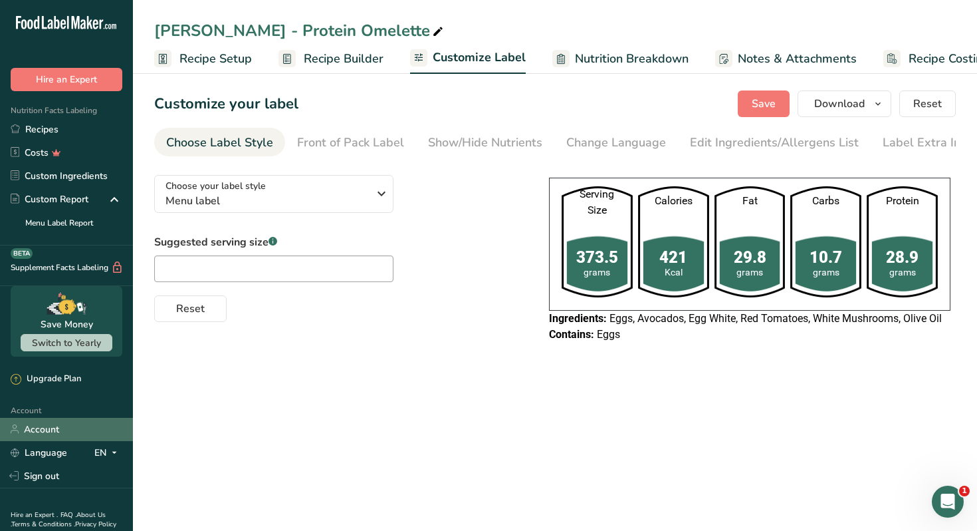
scroll to position [0, 47]
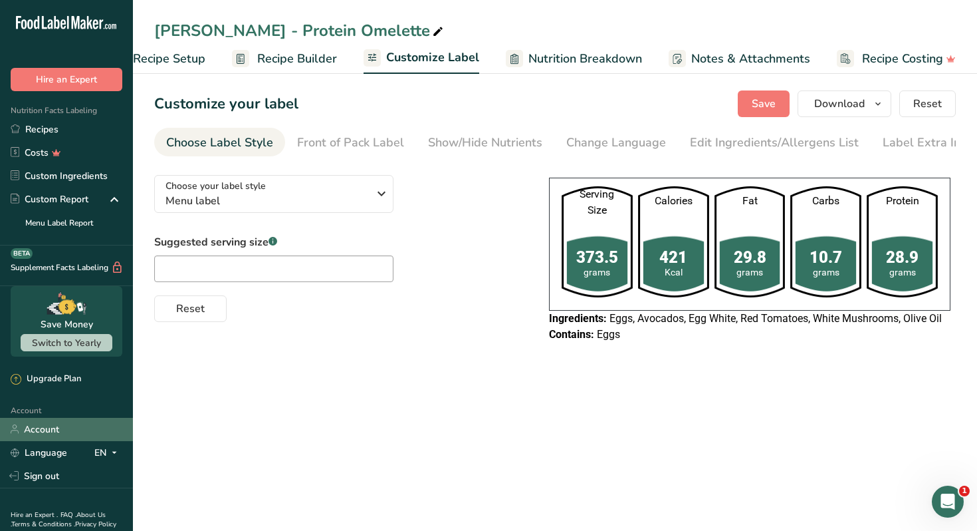
click at [47, 428] on link "Account" at bounding box center [66, 429] width 133 height 23
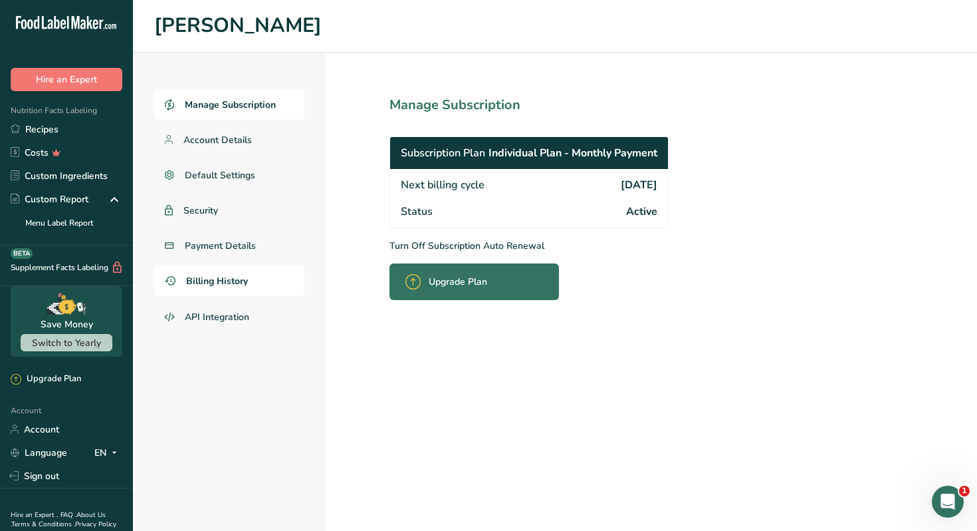
click at [223, 281] on span "Billing History" at bounding box center [217, 281] width 62 height 14
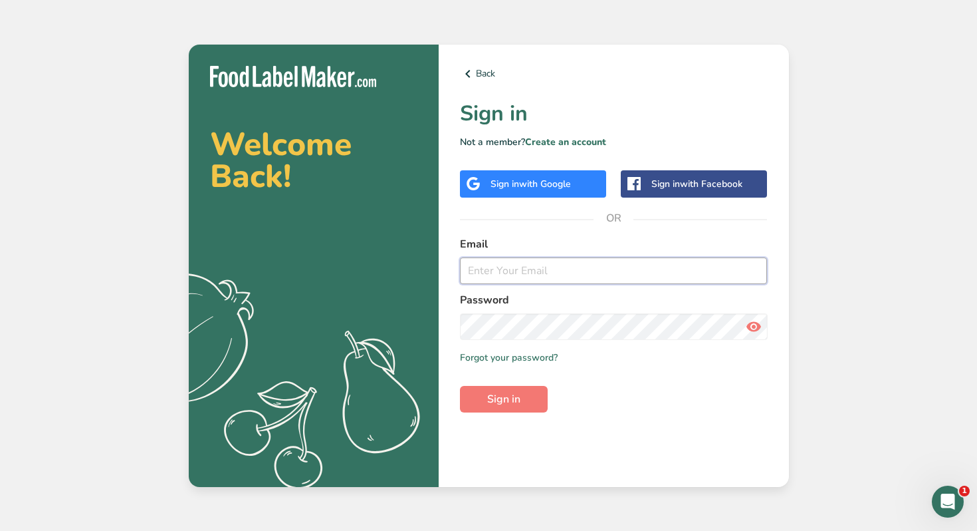
click at [509, 280] on input "email" at bounding box center [614, 270] width 308 height 27
type input "[PERSON_NAME][EMAIL_ADDRESS][DOMAIN_NAME]"
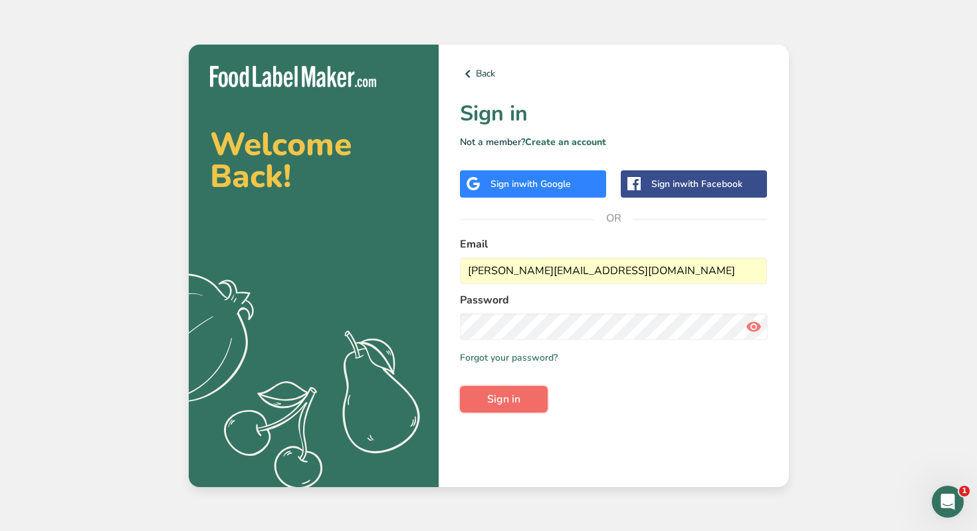
click at [516, 397] on span "Sign in" at bounding box center [503, 399] width 33 height 16
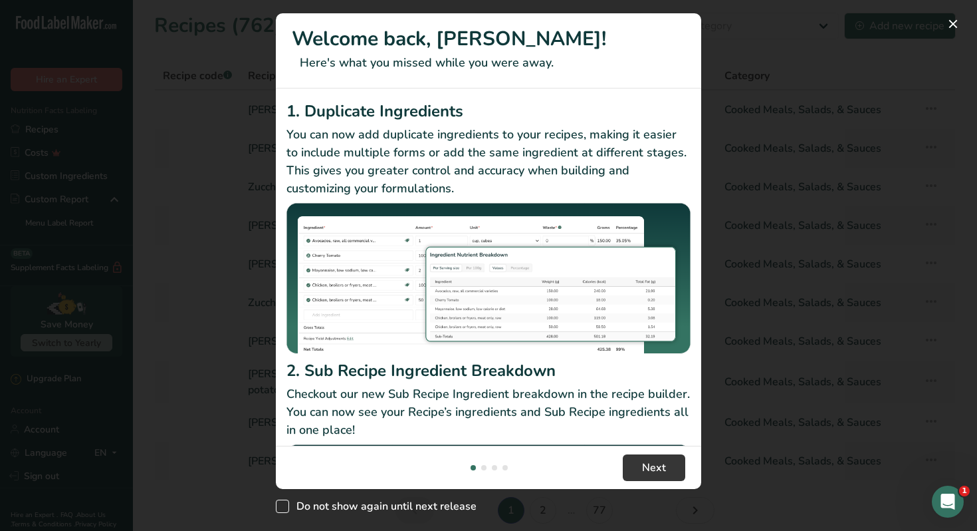
click at [312, 505] on span "Do not show again until next release" at bounding box center [382, 505] width 187 height 13
click at [285, 505] on input "Do not show again until next release" at bounding box center [280, 506] width 9 height 9
checkbox input "true"
click at [953, 25] on button "New Features" at bounding box center [953, 23] width 21 height 21
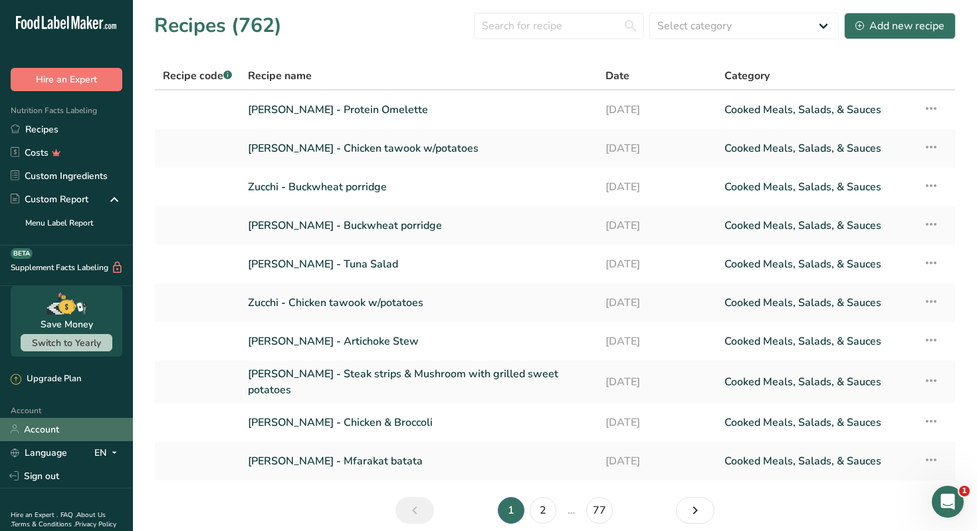
click at [54, 430] on link "Account" at bounding box center [66, 429] width 133 height 23
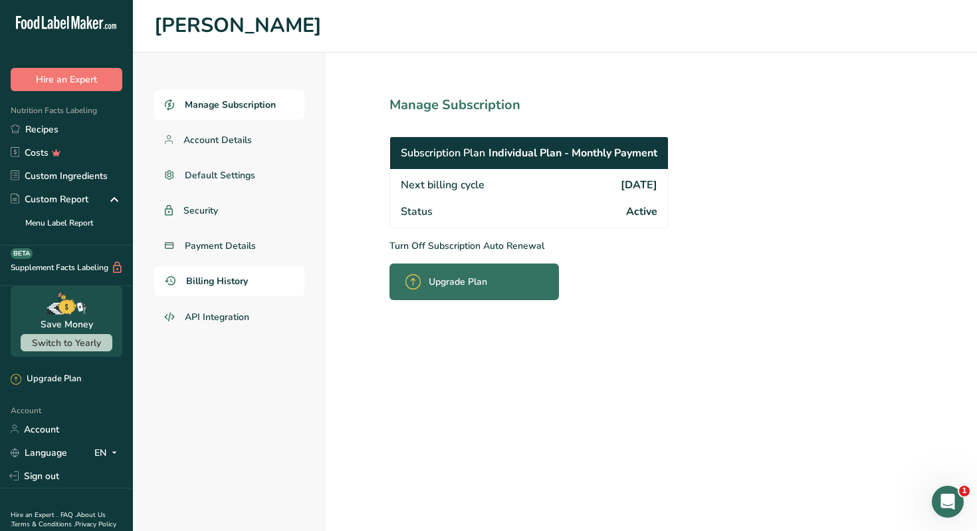
click at [215, 281] on span "Billing History" at bounding box center [217, 281] width 62 height 14
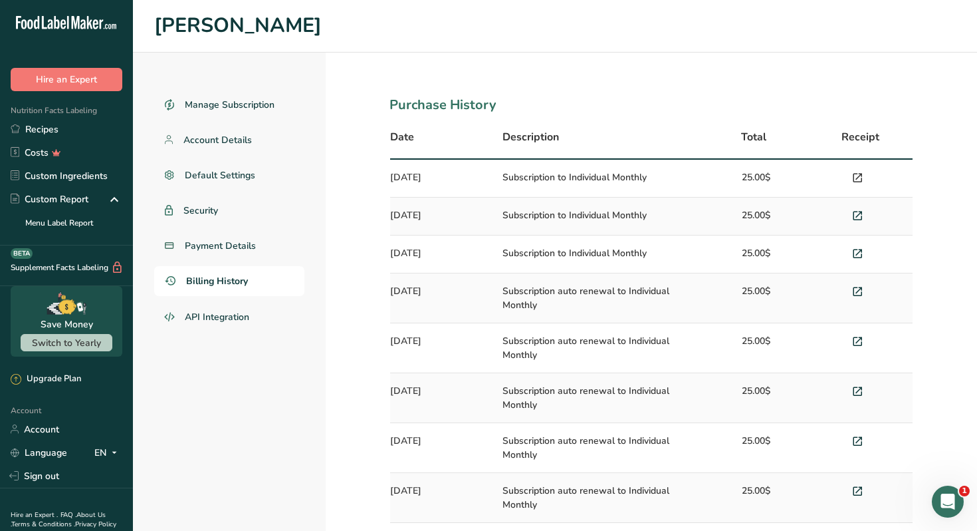
click at [858, 176] on icon at bounding box center [858, 178] width 12 height 19
click at [68, 130] on link "Recipes" at bounding box center [66, 129] width 133 height 23
